Goal: Task Accomplishment & Management: Manage account settings

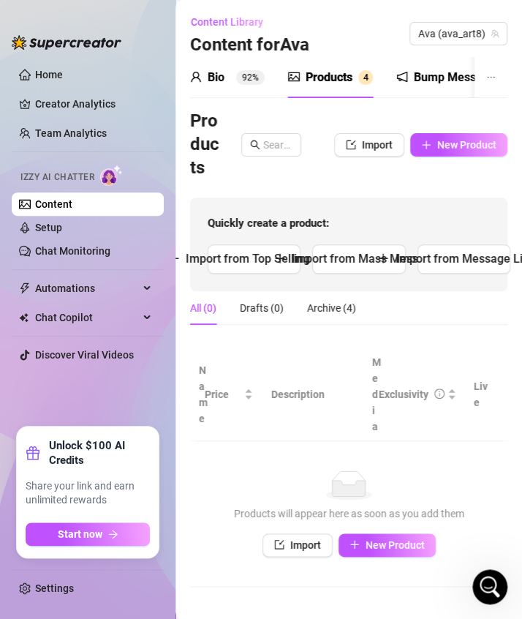
scroll to position [601, 0]
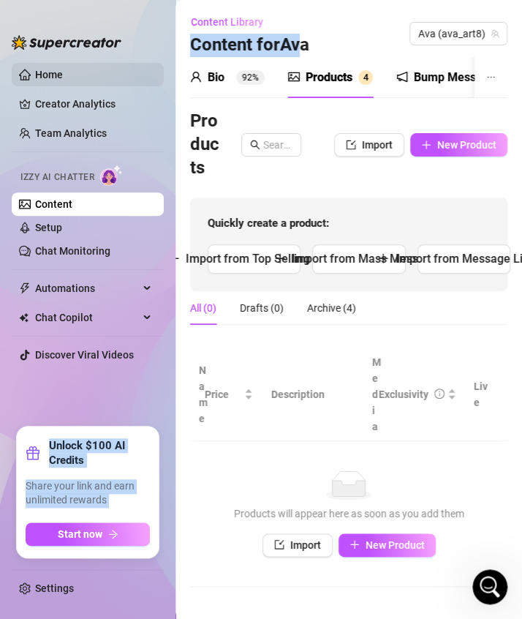
drag, startPoint x: 303, startPoint y: 18, endPoint x: 126, endPoint y: 69, distance: 184.4
click at [126, 69] on div "Home Creator Analytics Team Analytics Izzy AI Chatter Content Setup Chat Monito…" at bounding box center [261, 309] width 522 height 619
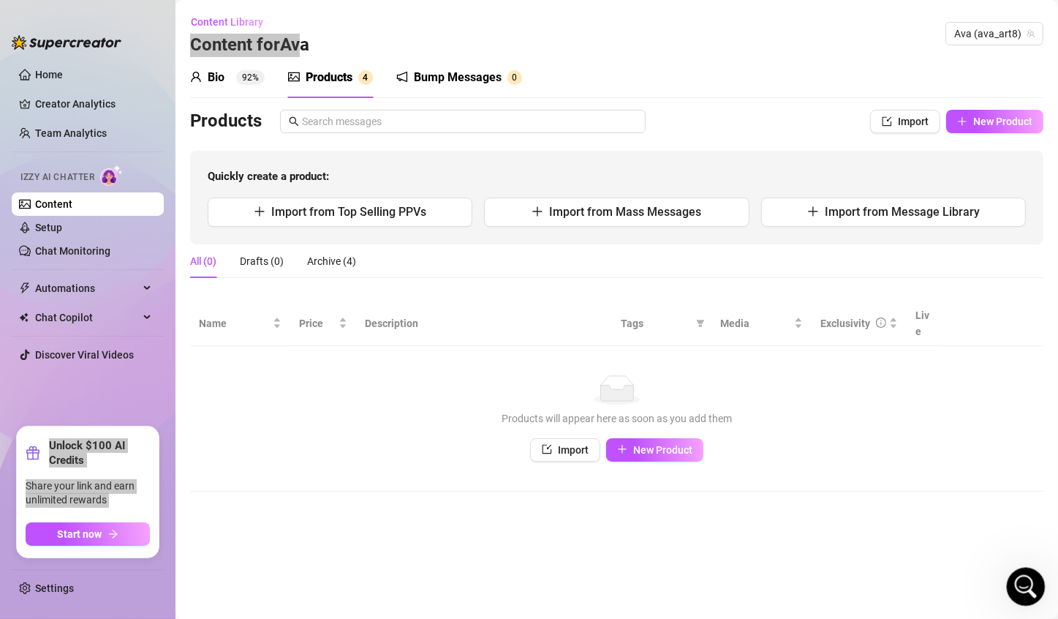
click at [521, 574] on icon "Open Intercom Messenger" at bounding box center [1024, 585] width 24 height 24
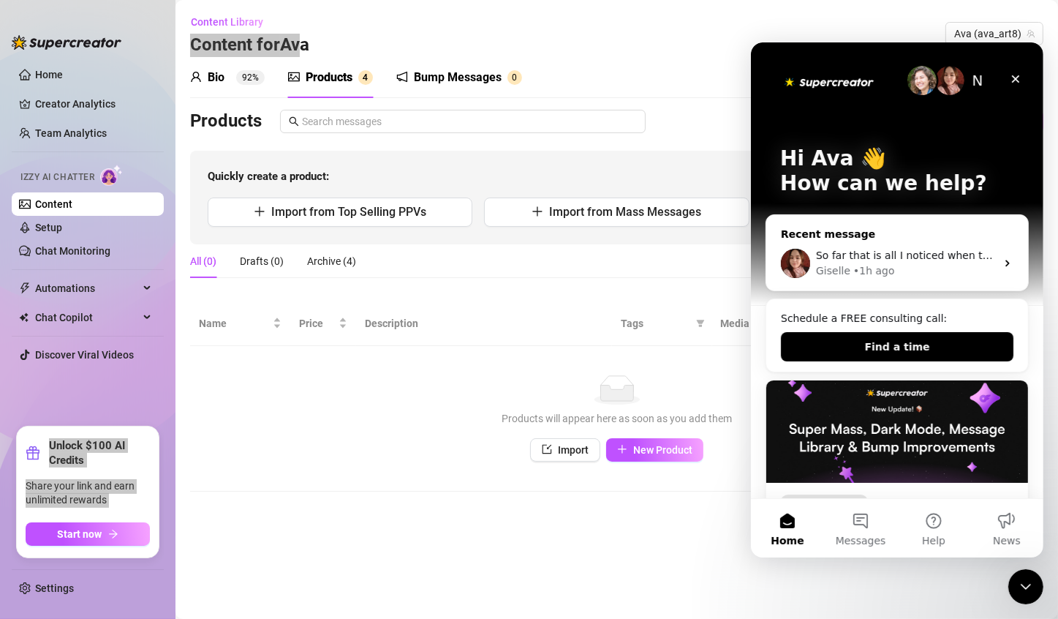
click at [521, 263] on div "Giselle • 1h ago" at bounding box center [905, 270] width 180 height 15
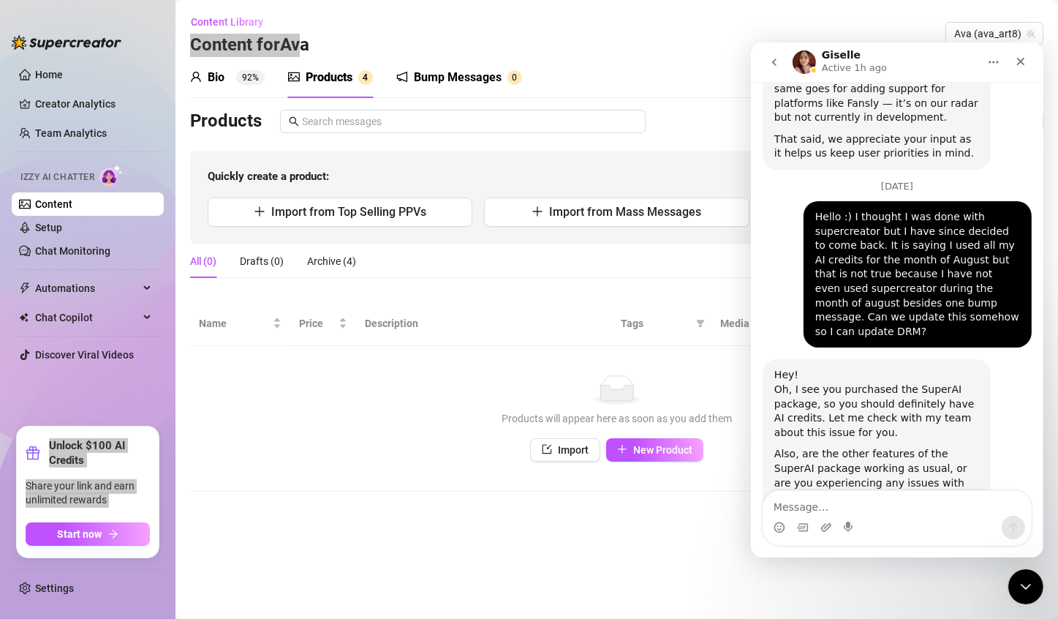
scroll to position [615, 0]
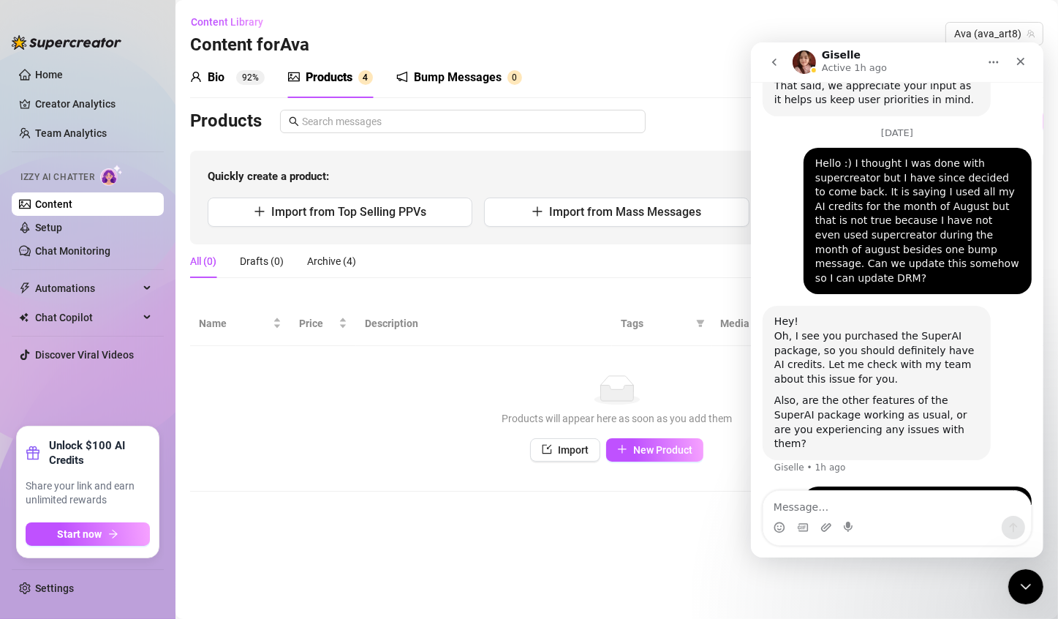
click at [442, 378] on div "No data" at bounding box center [617, 389] width 824 height 29
click at [323, 83] on div "Products" at bounding box center [329, 78] width 47 height 18
click at [342, 73] on div "Products" at bounding box center [329, 78] width 47 height 18
click at [230, 78] on div "Bio 92%" at bounding box center [227, 78] width 75 height 18
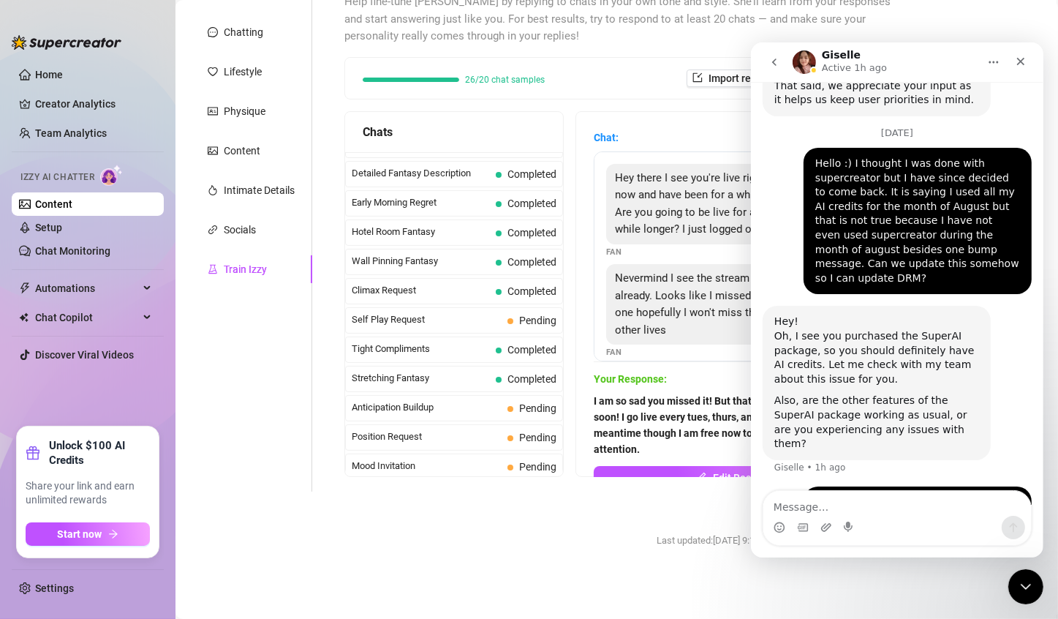
scroll to position [760, 0]
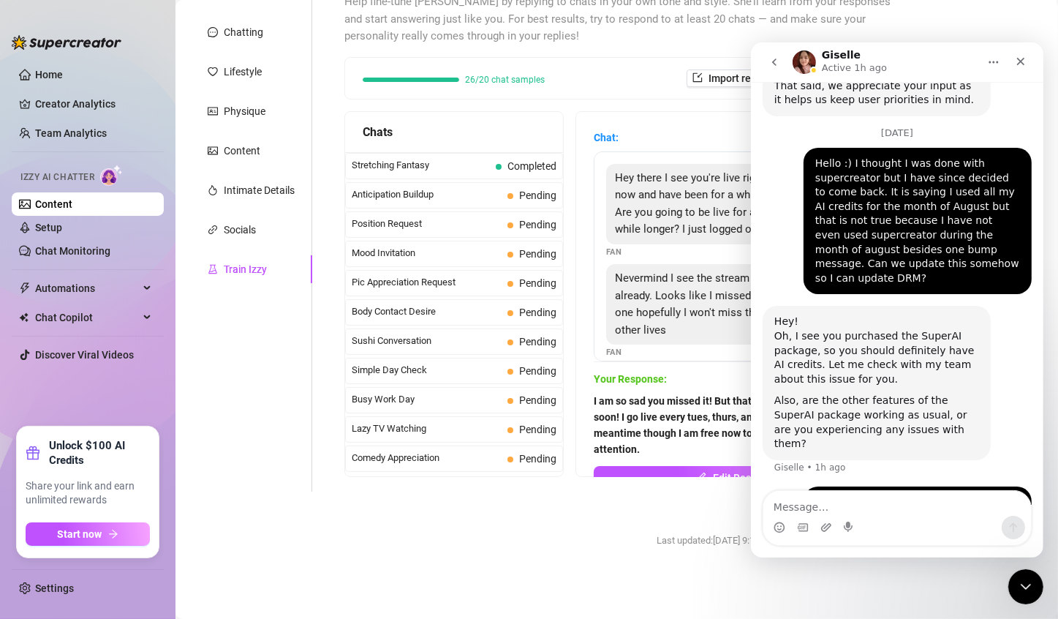
click at [489, 531] on form "Personal Info Chatting Lifestyle Physique Content Intimate Details Socials Trai…" at bounding box center [552, 277] width 725 height 597
click at [254, 38] on div "Chatting" at bounding box center [243, 32] width 39 height 16
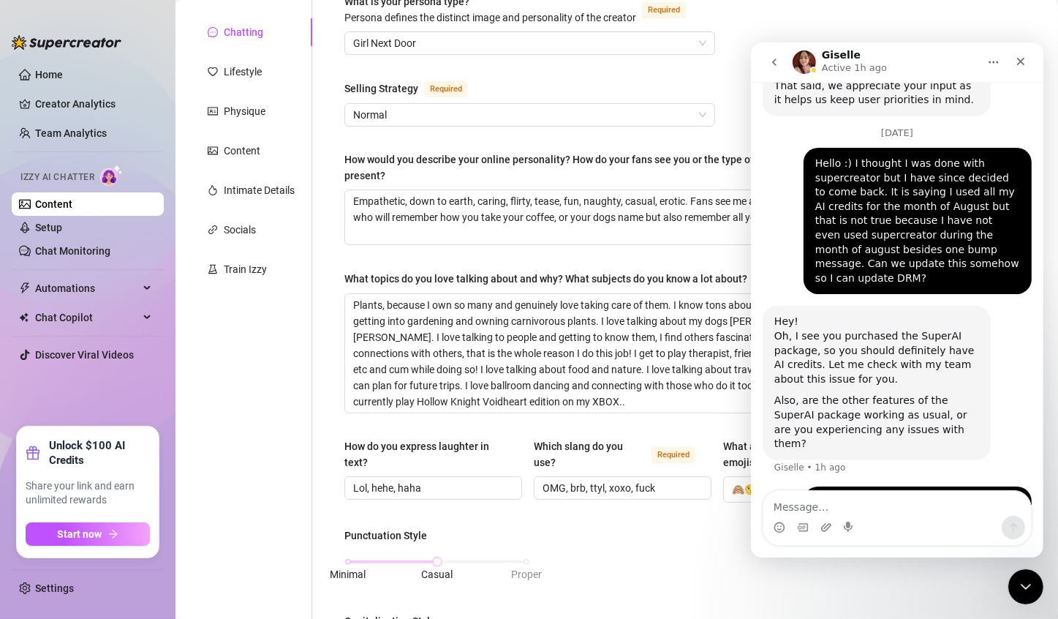
scroll to position [0, 0]
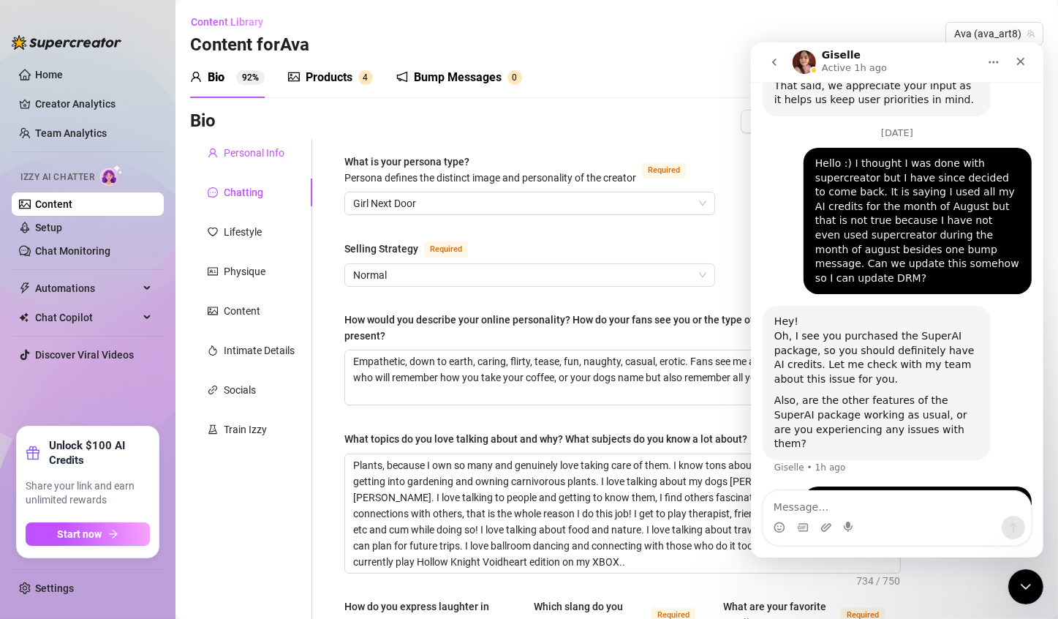
click at [232, 158] on div "Personal Info" at bounding box center [254, 153] width 61 height 16
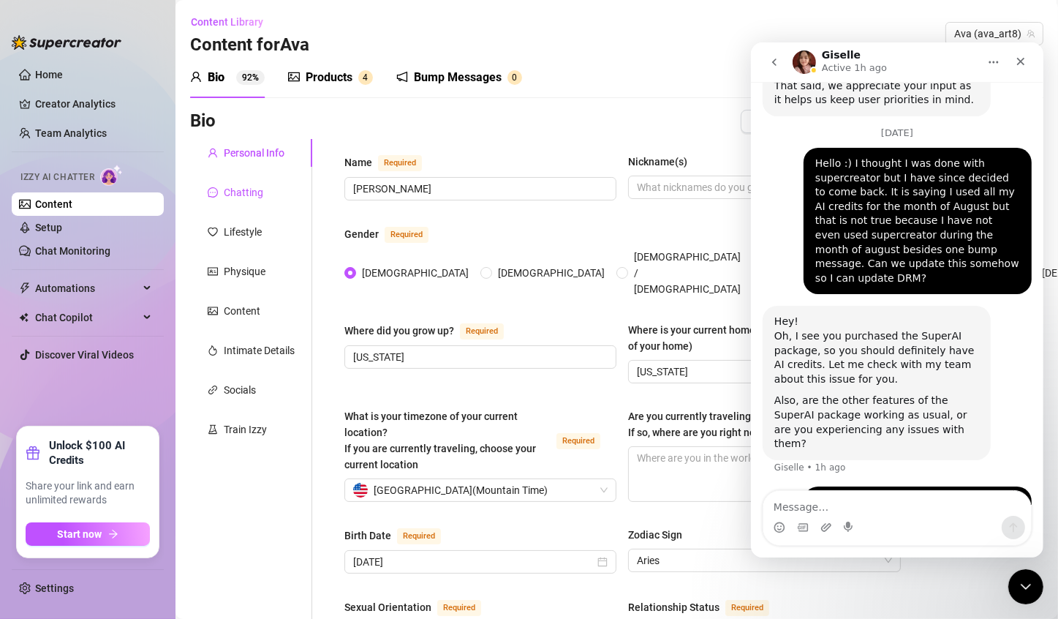
click at [241, 199] on div "Chatting" at bounding box center [243, 192] width 39 height 16
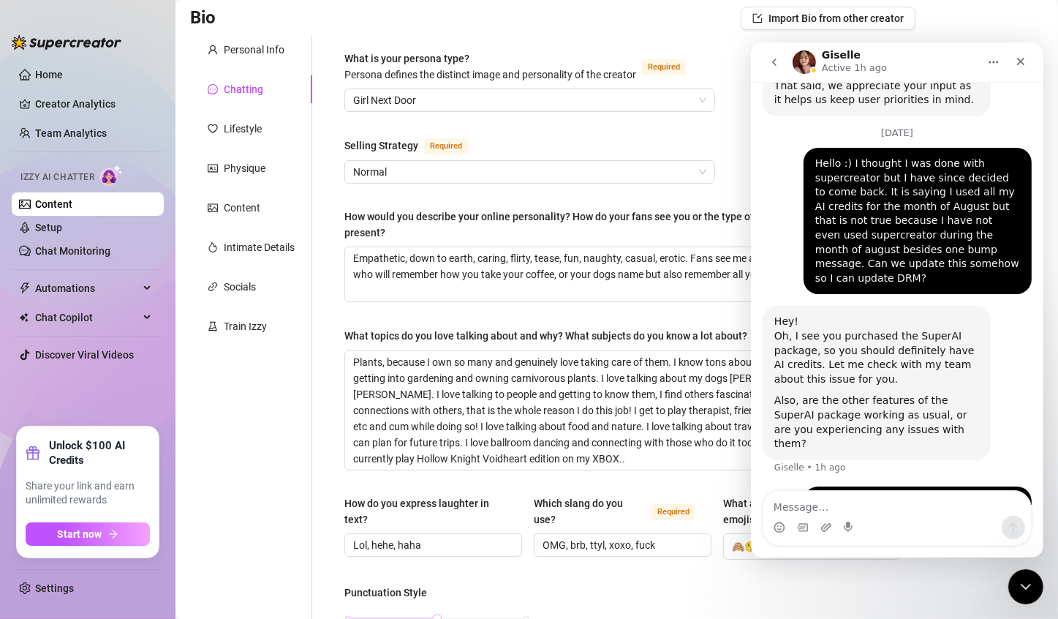
scroll to position [53, 0]
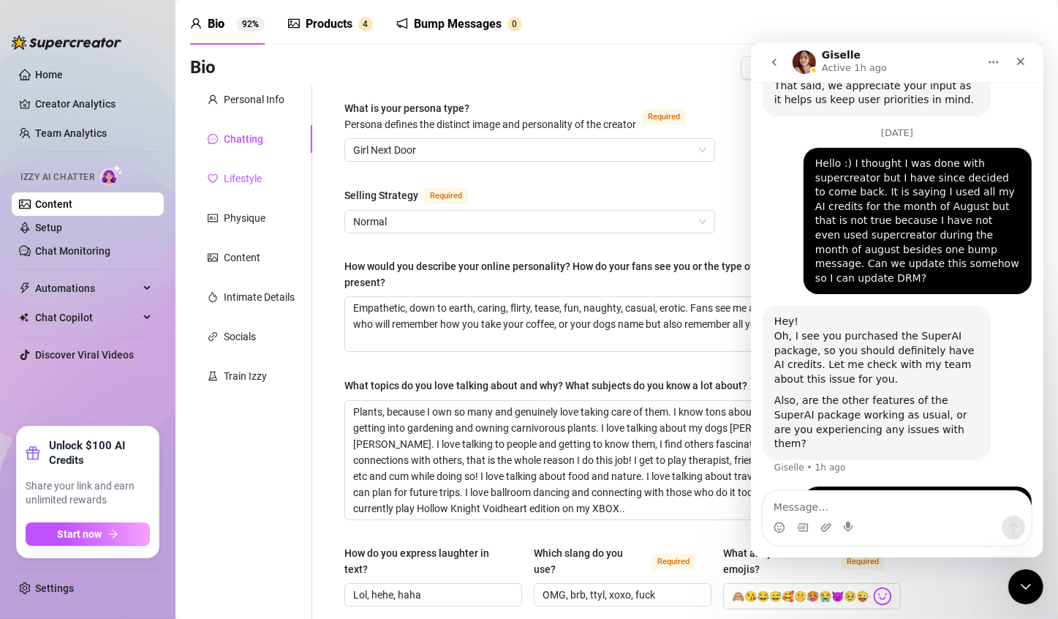
click at [238, 170] on div "Lifestyle" at bounding box center [243, 178] width 38 height 16
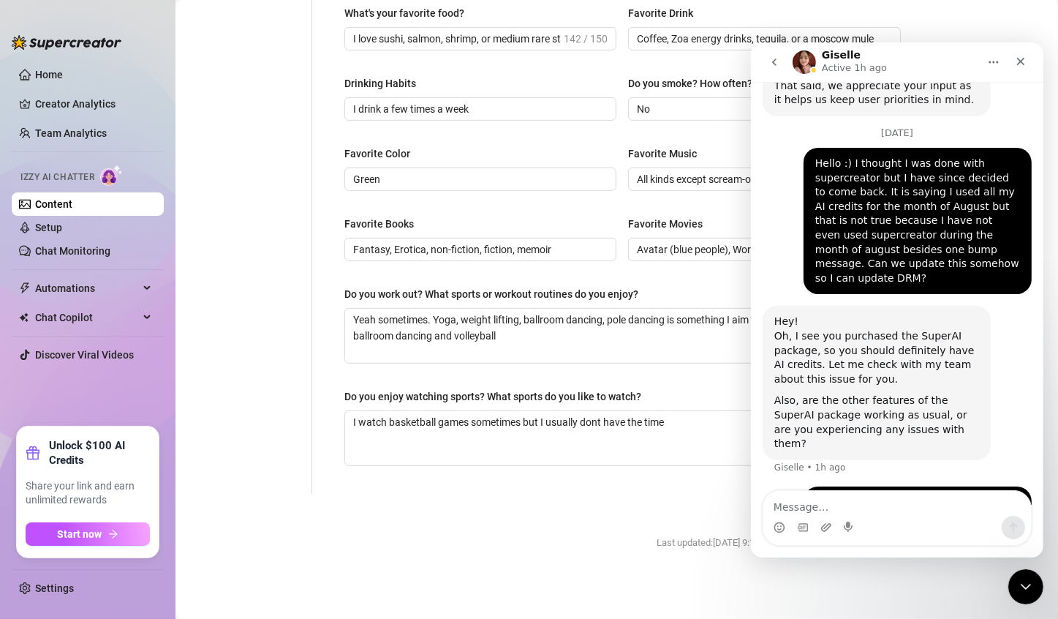
scroll to position [0, 0]
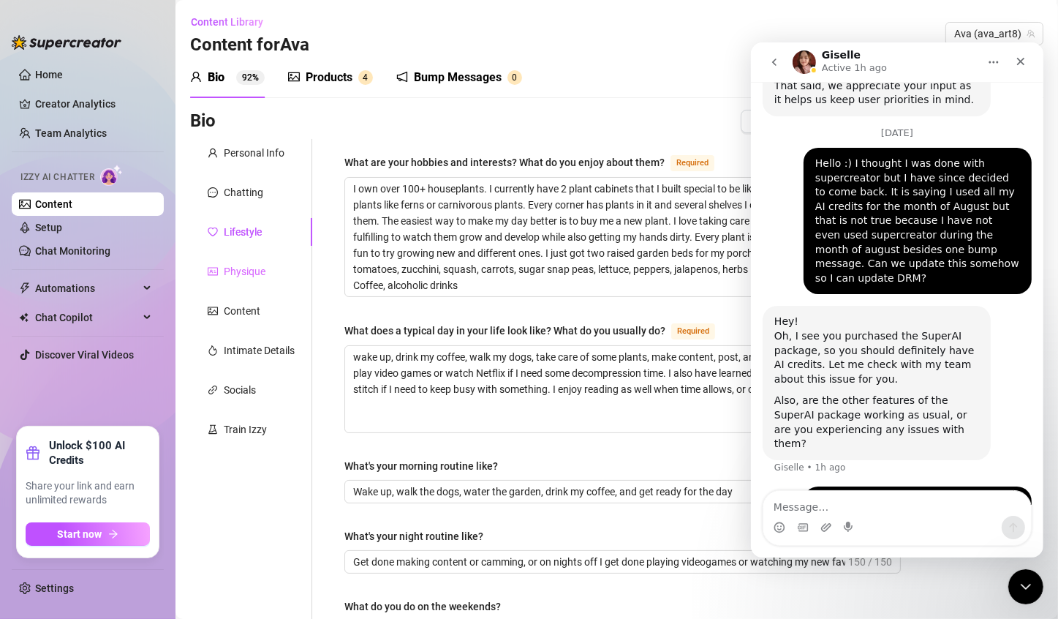
click at [238, 262] on div "Physique" at bounding box center [251, 271] width 122 height 28
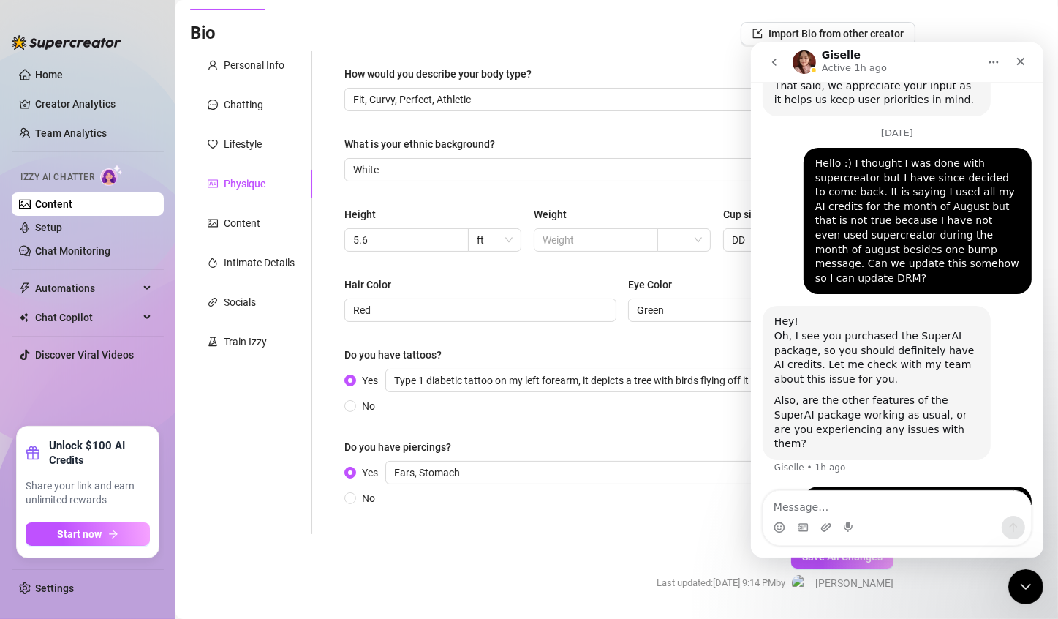
scroll to position [129, 0]
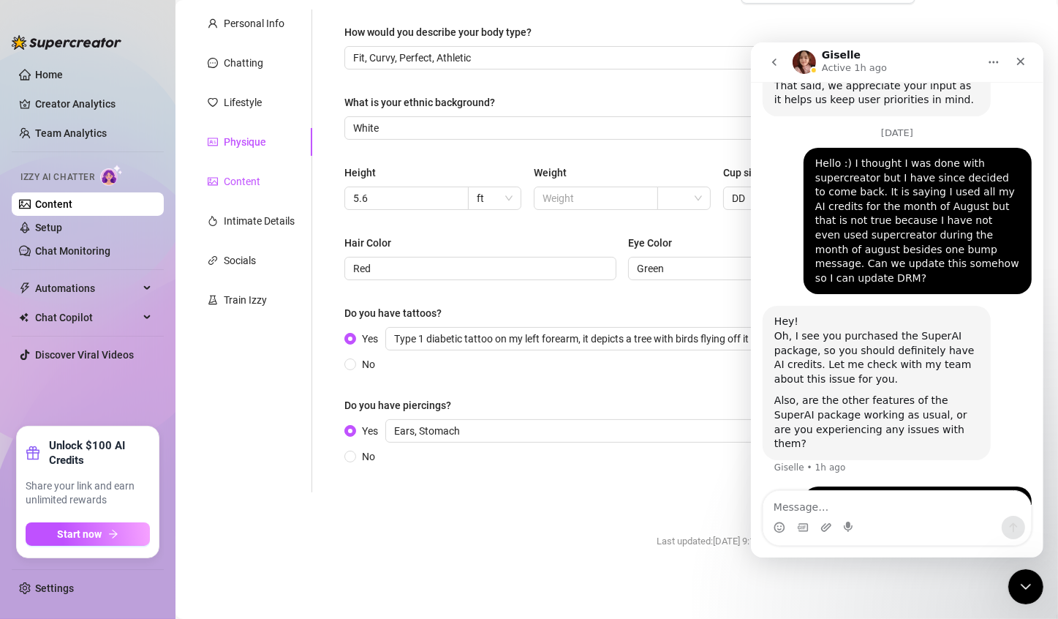
click at [241, 182] on div "Content" at bounding box center [242, 181] width 37 height 16
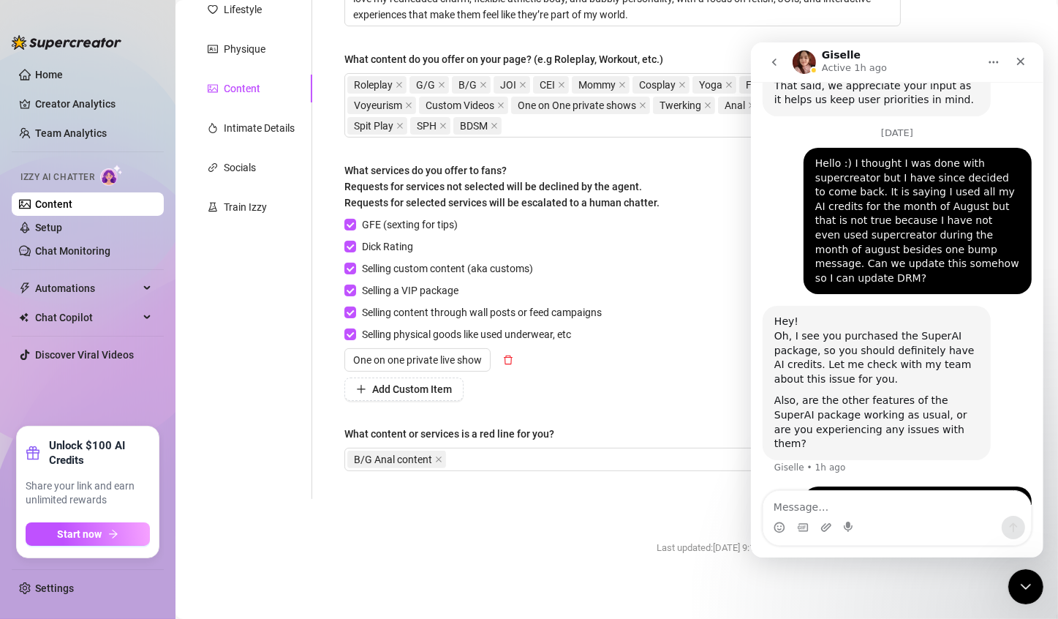
scroll to position [228, 0]
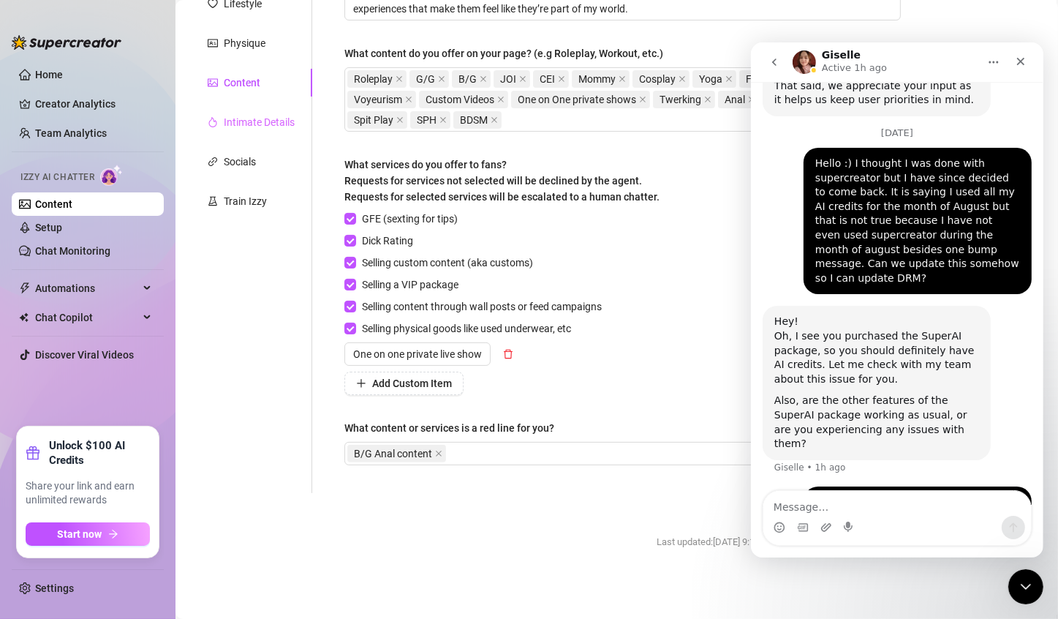
click at [250, 130] on div "Intimate Details" at bounding box center [251, 122] width 122 height 28
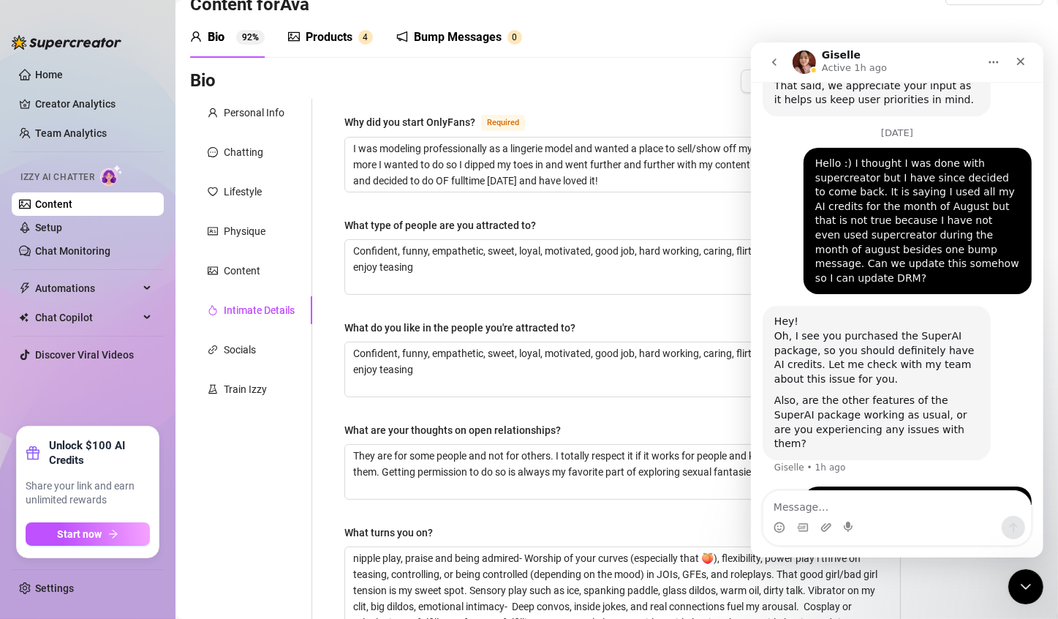
scroll to position [0, 0]
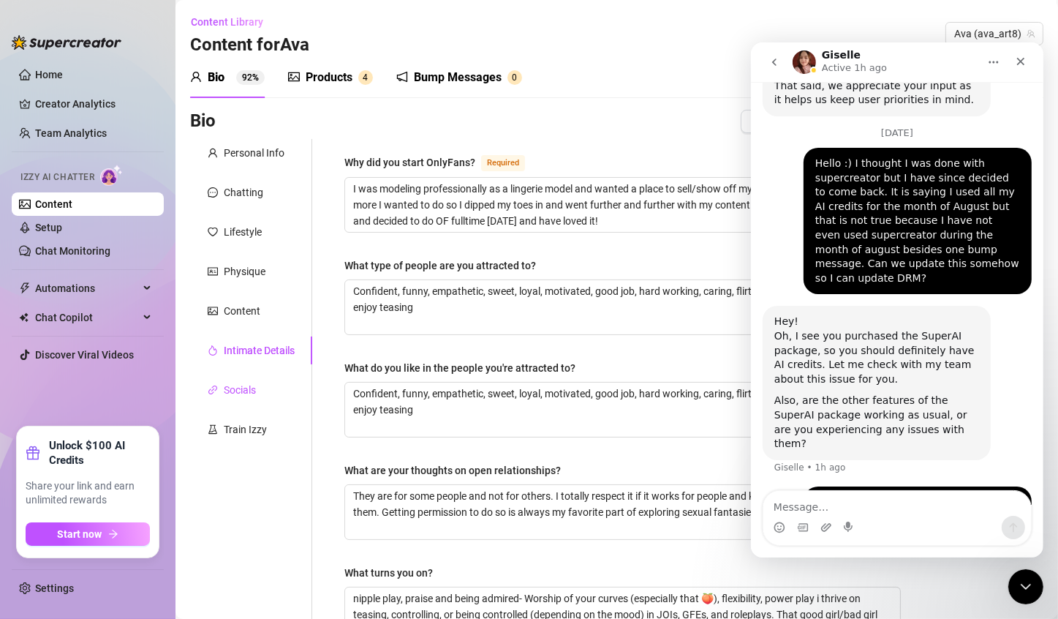
click at [239, 388] on div "Socials" at bounding box center [240, 390] width 32 height 16
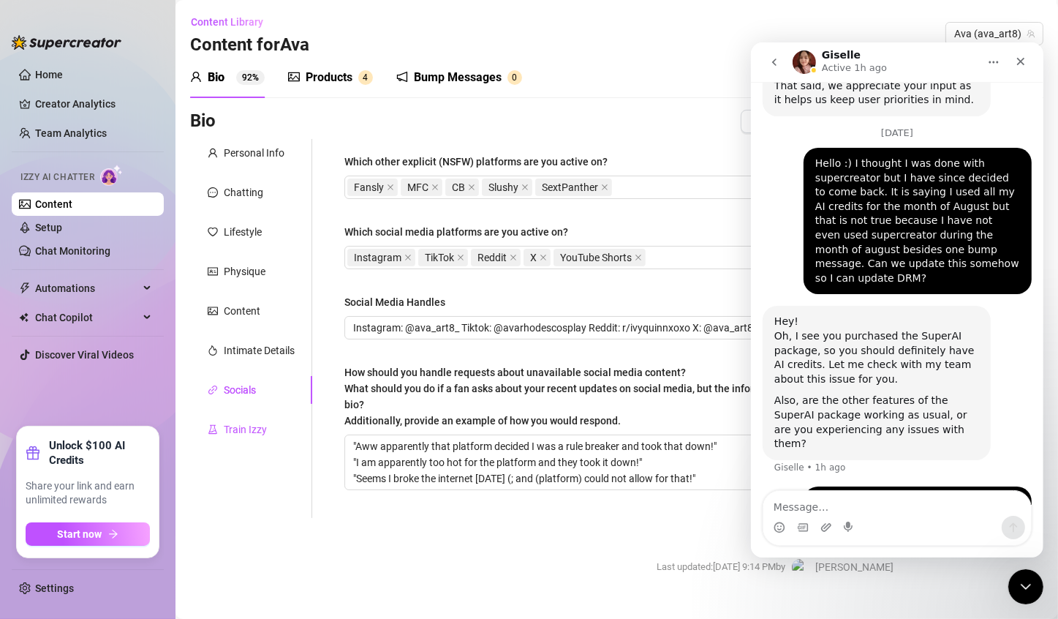
click at [235, 434] on div "Train Izzy" at bounding box center [245, 429] width 43 height 16
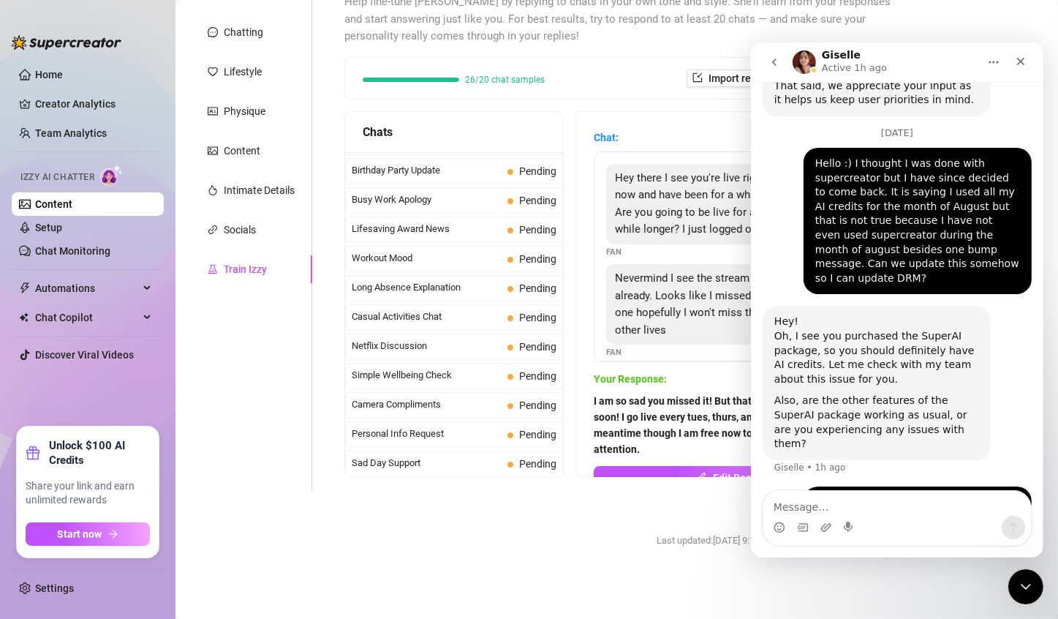
scroll to position [614, 0]
click at [110, 184] on img at bounding box center [111, 175] width 23 height 21
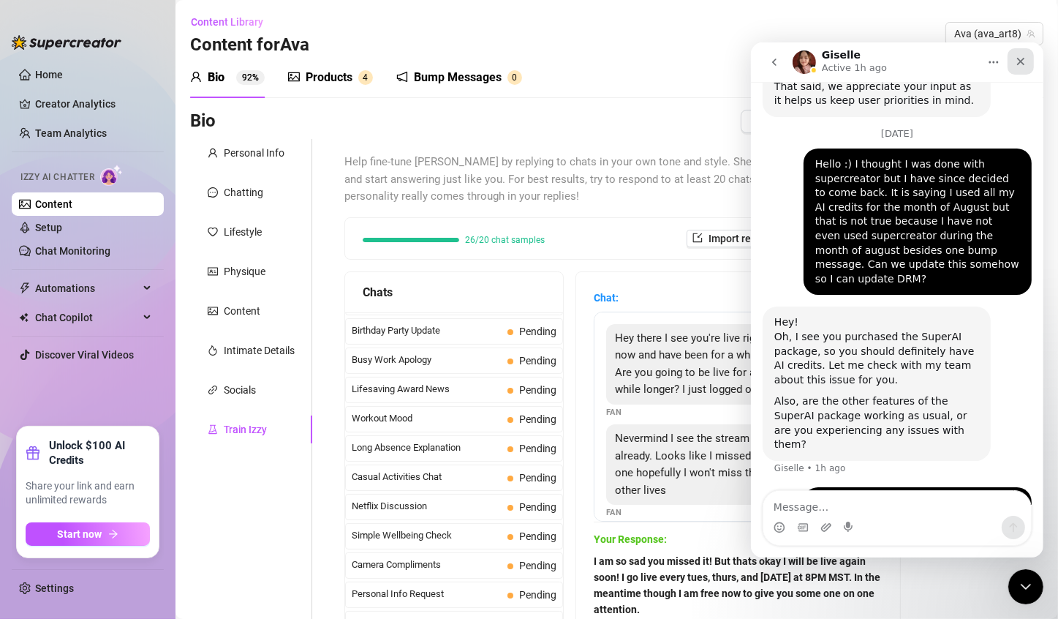
click at [521, 66] on icon "Close" at bounding box center [1020, 61] width 12 height 12
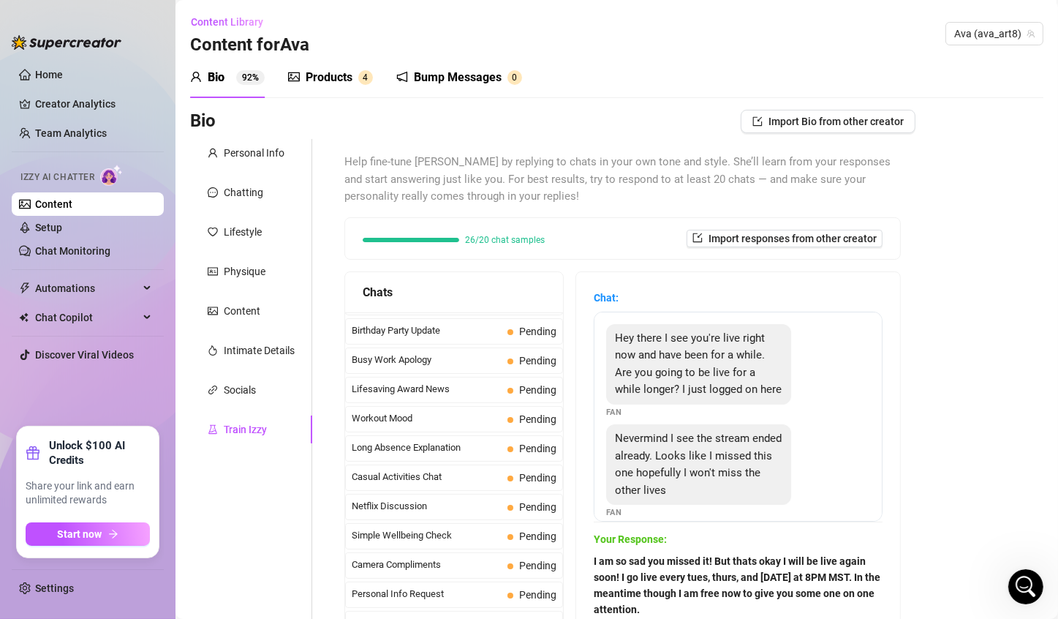
click at [225, 75] on div "Bio" at bounding box center [216, 78] width 17 height 18
click at [107, 176] on img at bounding box center [111, 175] width 23 height 21
click at [50, 232] on link "Setup" at bounding box center [48, 228] width 27 height 12
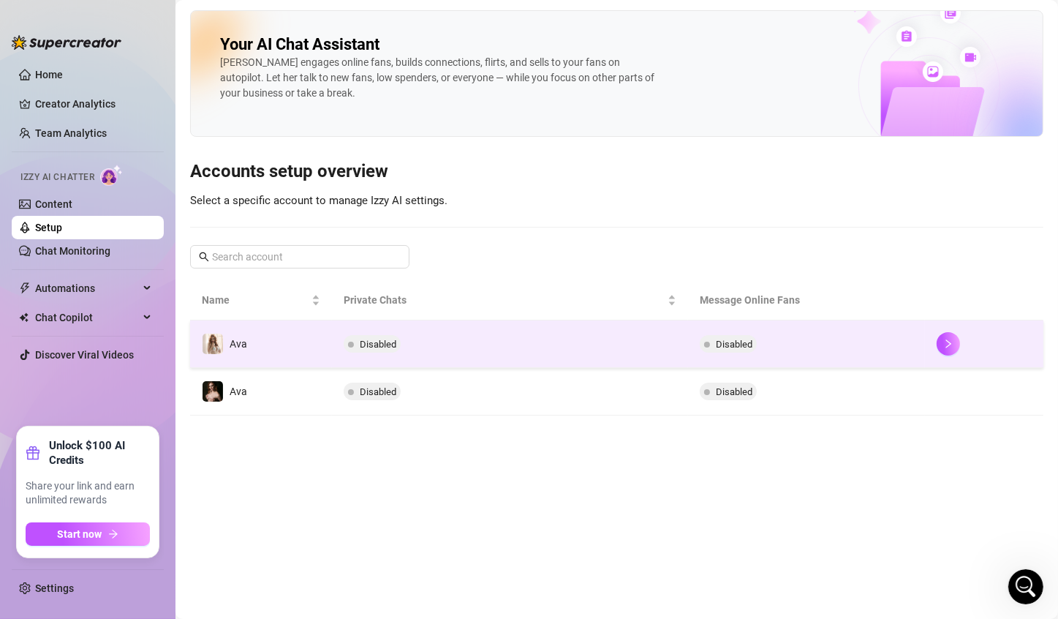
click at [521, 344] on span "Disabled" at bounding box center [734, 344] width 37 height 11
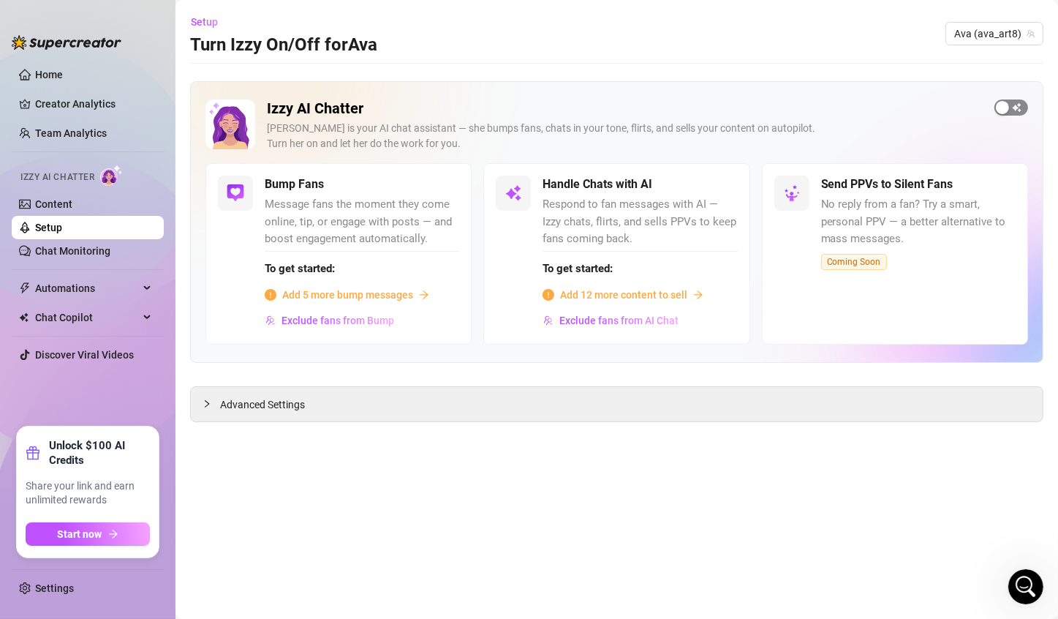
click at [521, 108] on button "button" at bounding box center [1012, 107] width 34 height 16
click at [521, 109] on span "button" at bounding box center [1012, 107] width 34 height 16
